Goal: Communication & Community: Share content

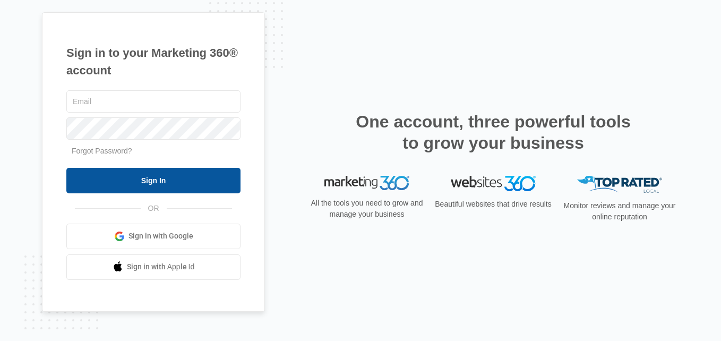
type input "[EMAIL_ADDRESS][DOMAIN_NAME]"
click at [141, 180] on input "Sign In" at bounding box center [153, 180] width 174 height 25
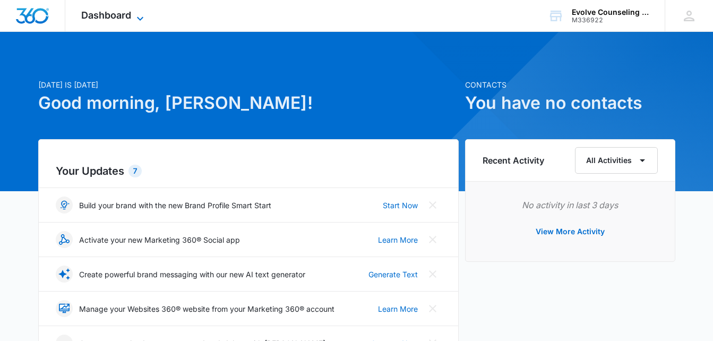
click at [143, 15] on icon at bounding box center [140, 18] width 13 height 13
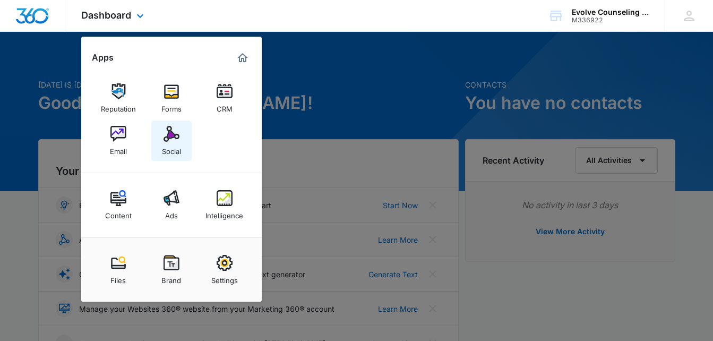
click at [171, 140] on img at bounding box center [172, 134] width 16 height 16
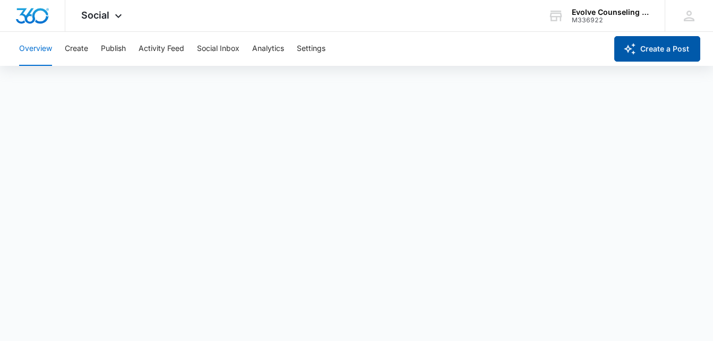
click at [640, 50] on button "Create a Post" at bounding box center [657, 48] width 86 height 25
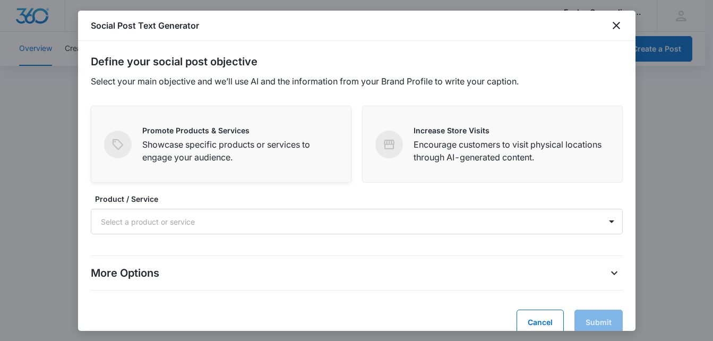
click at [253, 150] on p "Showcase specific products or services to engage your audience." at bounding box center [240, 150] width 196 height 25
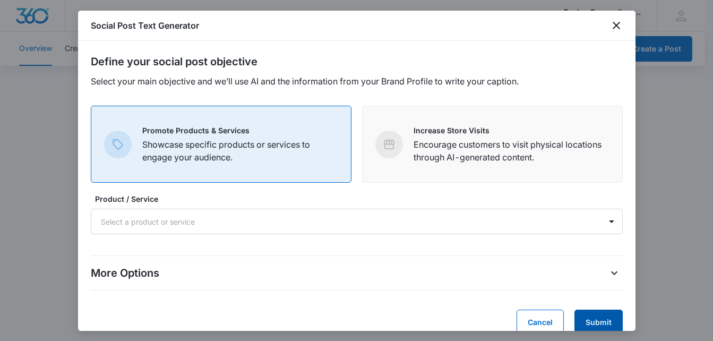
click at [584, 318] on button "Submit" at bounding box center [598, 322] width 48 height 25
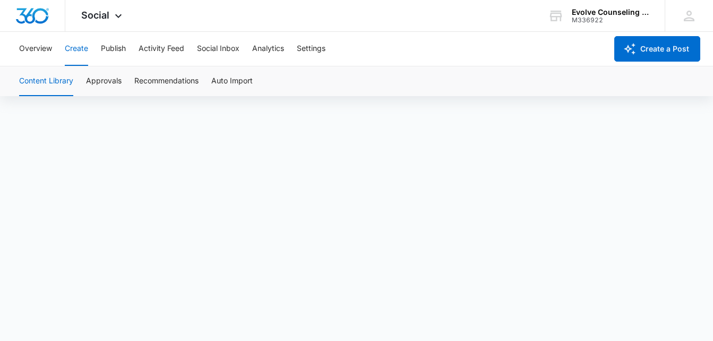
scroll to position [7, 0]
click at [116, 46] on button "Publish" at bounding box center [113, 49] width 25 height 34
